Goal: Transaction & Acquisition: Purchase product/service

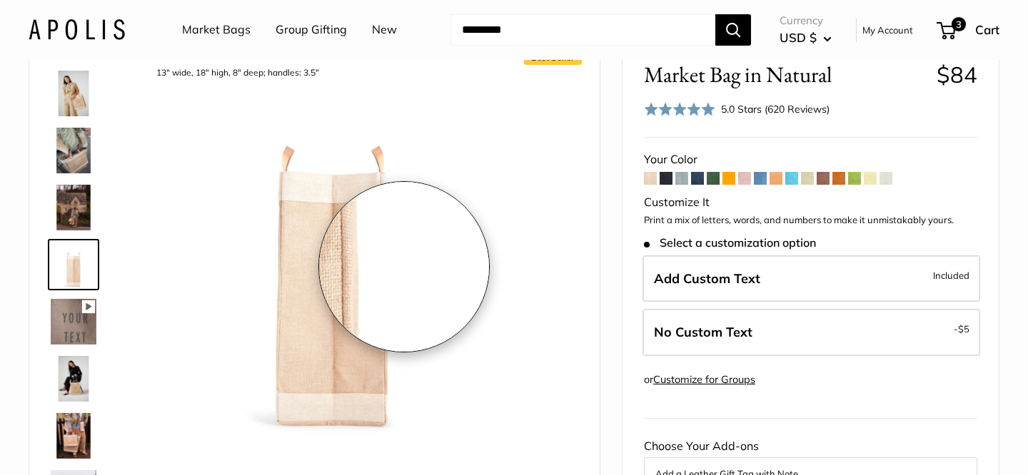
scroll to position [60, 0]
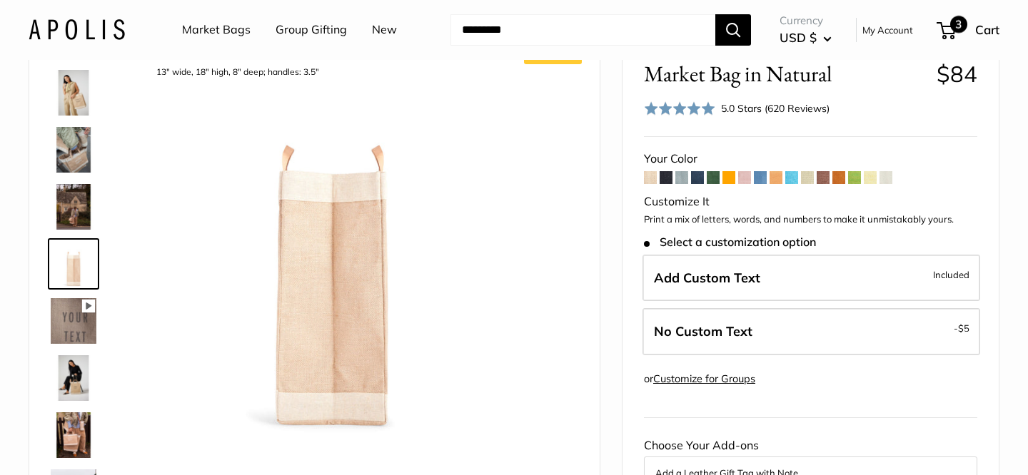
click at [954, 32] on span "3" at bounding box center [946, 30] width 19 height 17
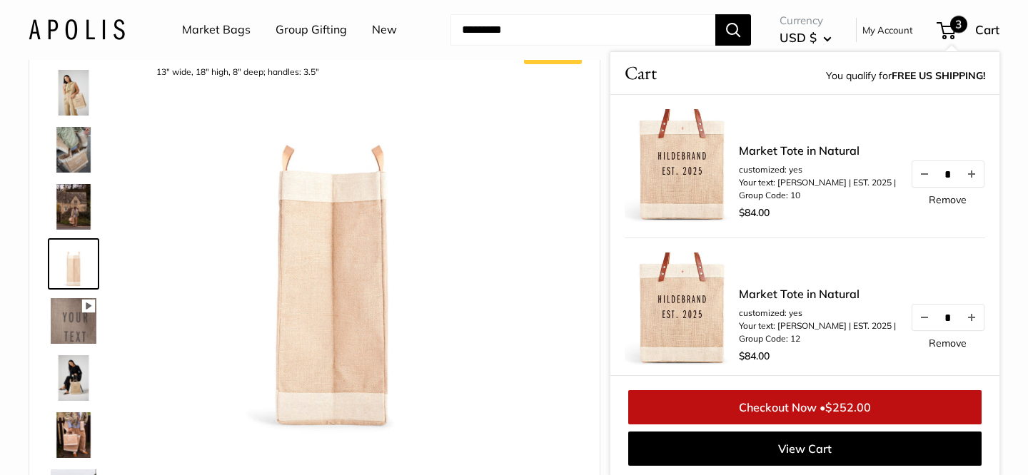
click at [759, 296] on link "Market Tote in Natural" at bounding box center [817, 294] width 157 height 17
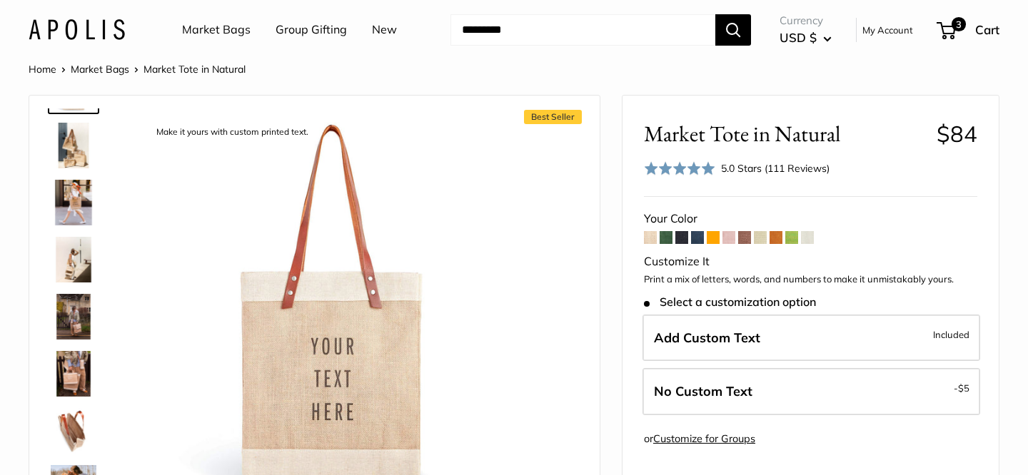
click at [72, 425] on img at bounding box center [74, 431] width 46 height 46
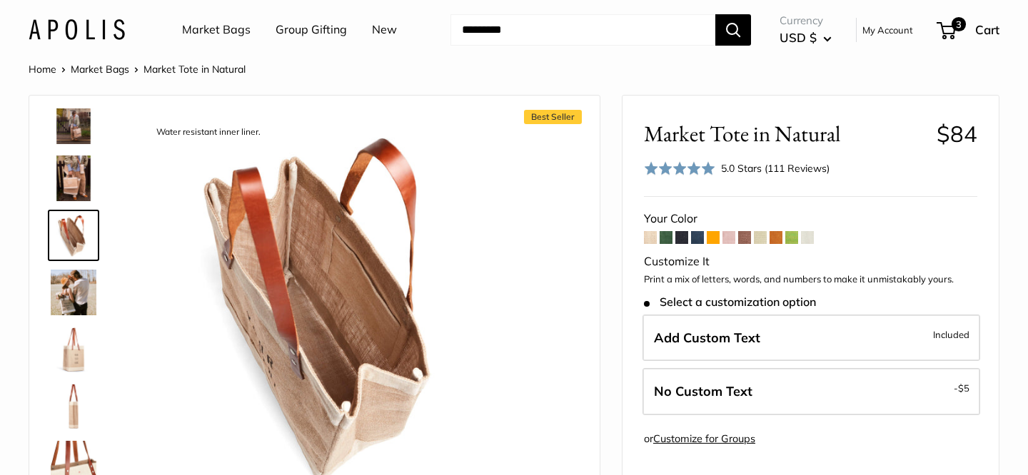
scroll to position [248, 0]
click at [76, 393] on img at bounding box center [74, 406] width 46 height 46
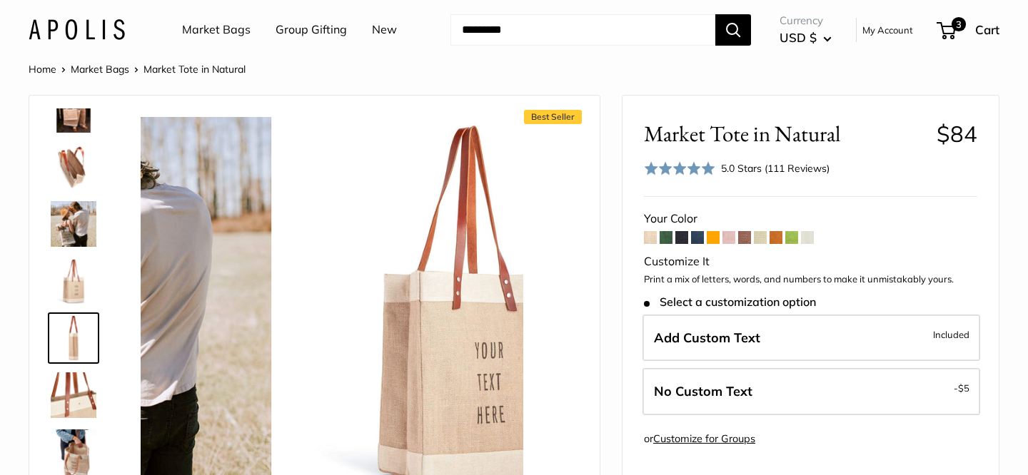
scroll to position [330, 0]
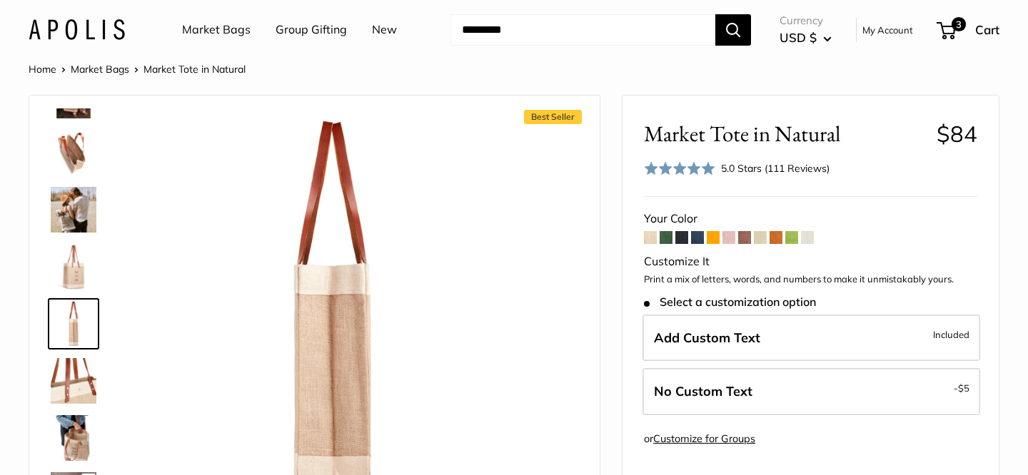
click at [74, 350] on div at bounding box center [79, 322] width 69 height 428
click at [68, 296] on div at bounding box center [79, 322] width 69 height 428
click at [68, 271] on img at bounding box center [74, 267] width 46 height 46
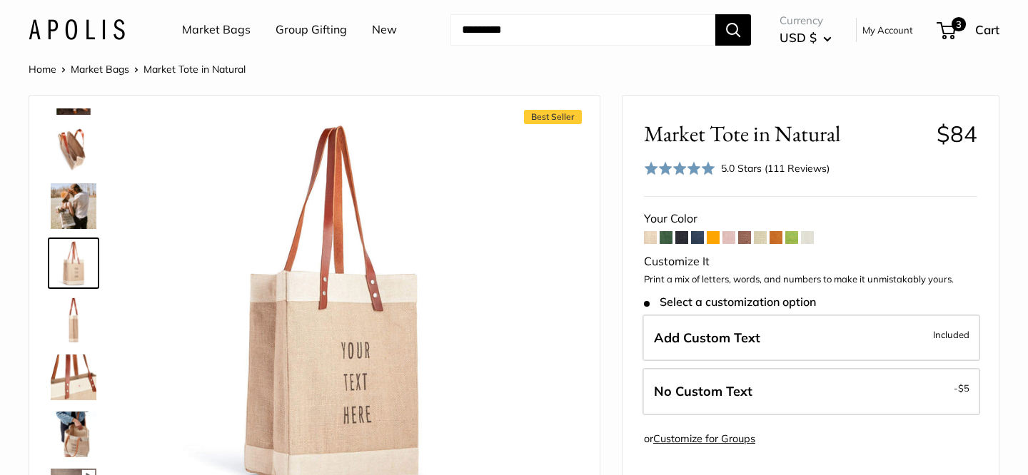
click at [68, 321] on img at bounding box center [74, 321] width 46 height 46
